Goal: Task Accomplishment & Management: Complete application form

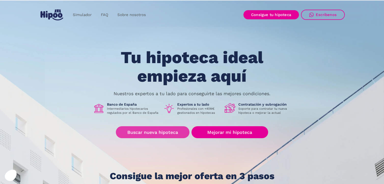
click at [159, 134] on link "Buscar nueva hipoteca" at bounding box center [153, 132] width 74 height 12
